Goal: Task Accomplishment & Management: Manage account settings

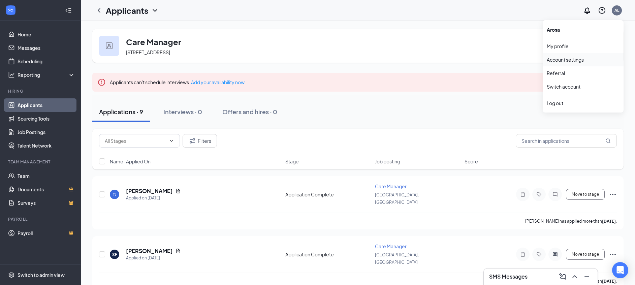
click at [596, 60] on link "Account settings" at bounding box center [582, 59] width 73 height 7
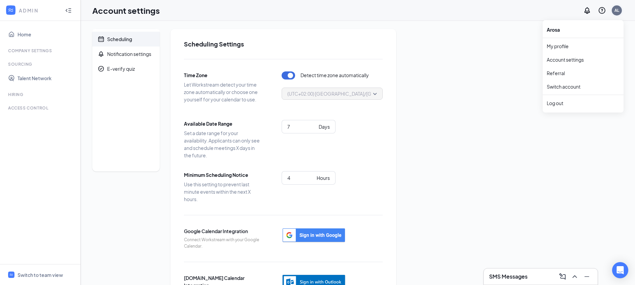
click at [615, 12] on div "AL" at bounding box center [616, 10] width 5 height 6
click at [599, 45] on link "My profile" at bounding box center [582, 46] width 73 height 7
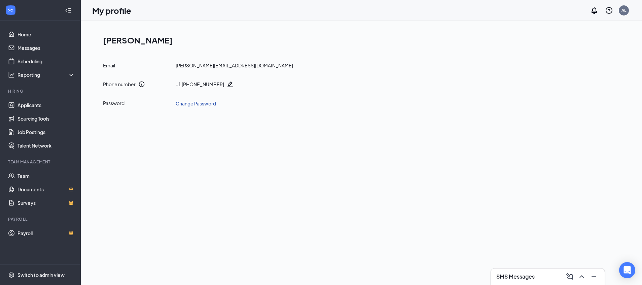
click at [187, 105] on link "Change Password" at bounding box center [196, 103] width 40 height 7
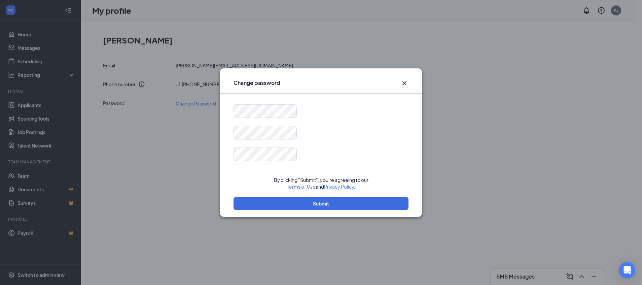
click at [405, 82] on icon "Cross" at bounding box center [405, 83] width 4 height 4
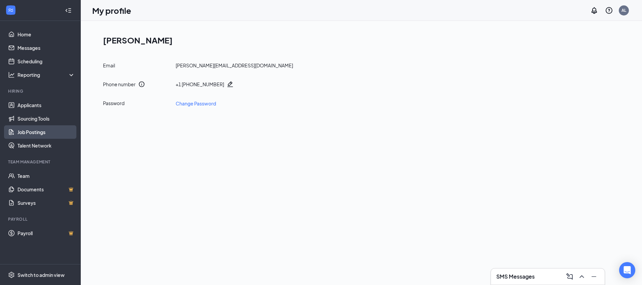
click at [37, 137] on link "Job Postings" at bounding box center [47, 131] width 58 height 13
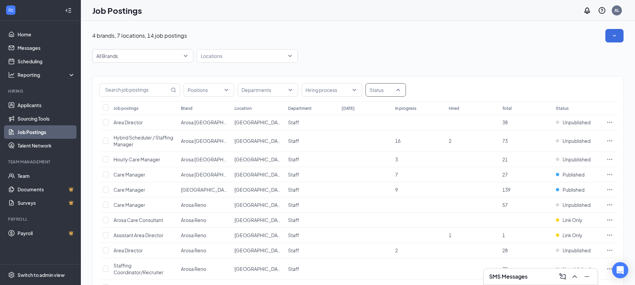
click at [389, 91] on div at bounding box center [382, 90] width 30 height 11
click at [389, 126] on span "Published" at bounding box center [391, 124] width 22 height 6
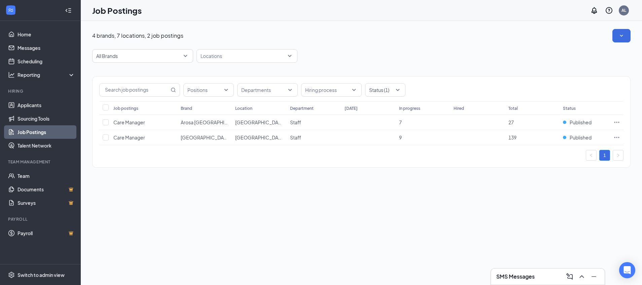
click at [341, 217] on div "4 brands, 7 locations, 2 job postings All Brands Locations Positions Department…" at bounding box center [362, 153] width 562 height 264
click at [618, 137] on icon "Ellipses" at bounding box center [617, 137] width 7 height 7
click at [569, 196] on span "View applicants" at bounding box center [570, 194] width 90 height 7
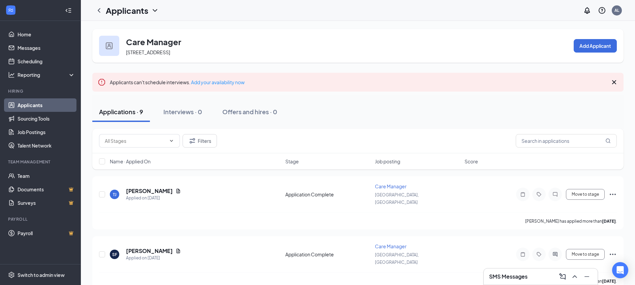
click at [541, 275] on div "SMS Messages" at bounding box center [540, 276] width 103 height 11
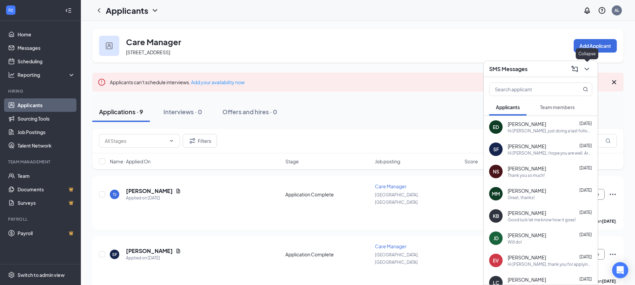
click at [586, 70] on icon "ChevronDown" at bounding box center [586, 69] width 4 height 3
